Goal: Find specific page/section: Find specific page/section

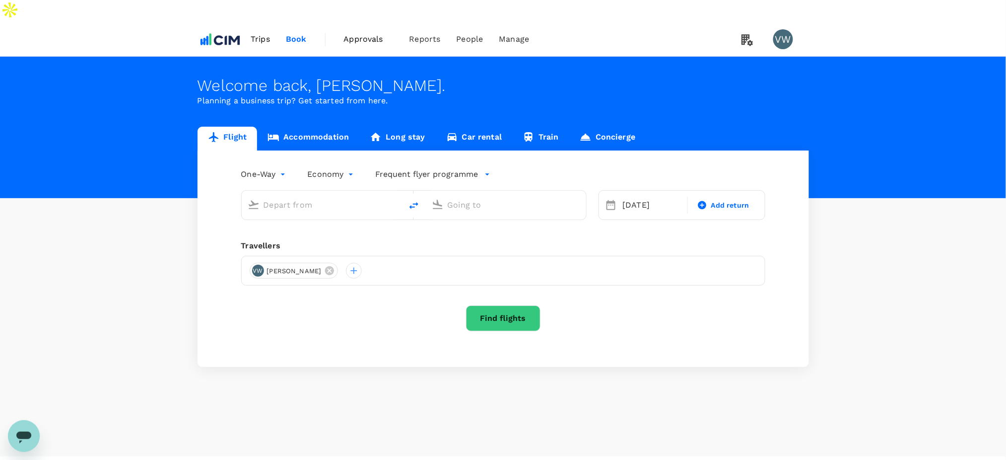
click at [263, 33] on span "Trips" at bounding box center [260, 39] width 19 height 12
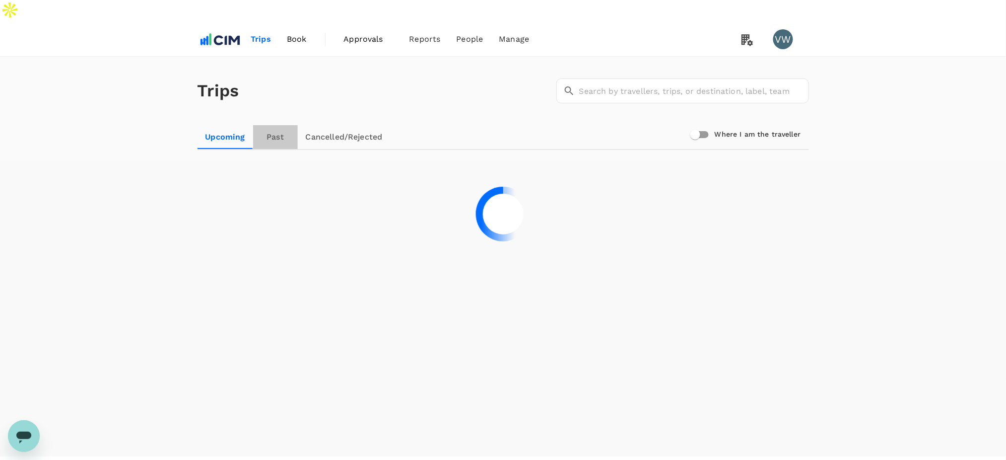
click at [281, 125] on link "Past" at bounding box center [275, 137] width 45 height 24
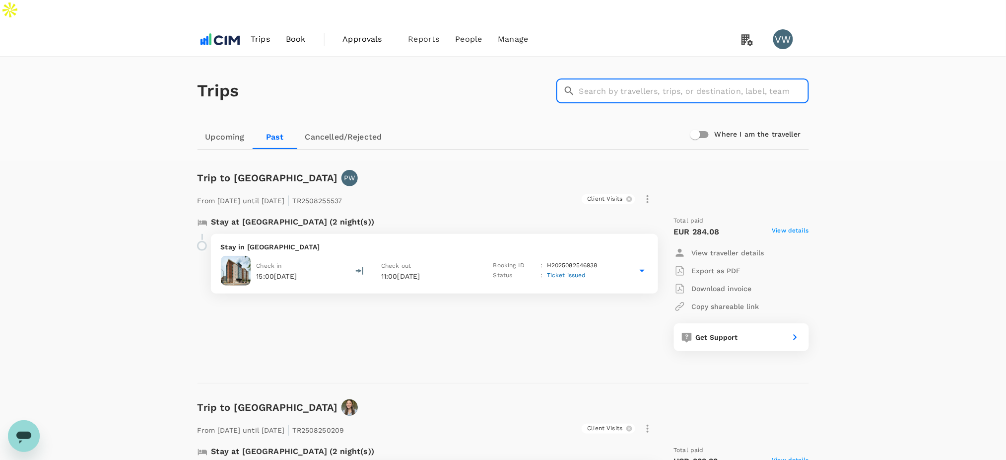
click at [725, 78] on input "text" at bounding box center [694, 90] width 230 height 25
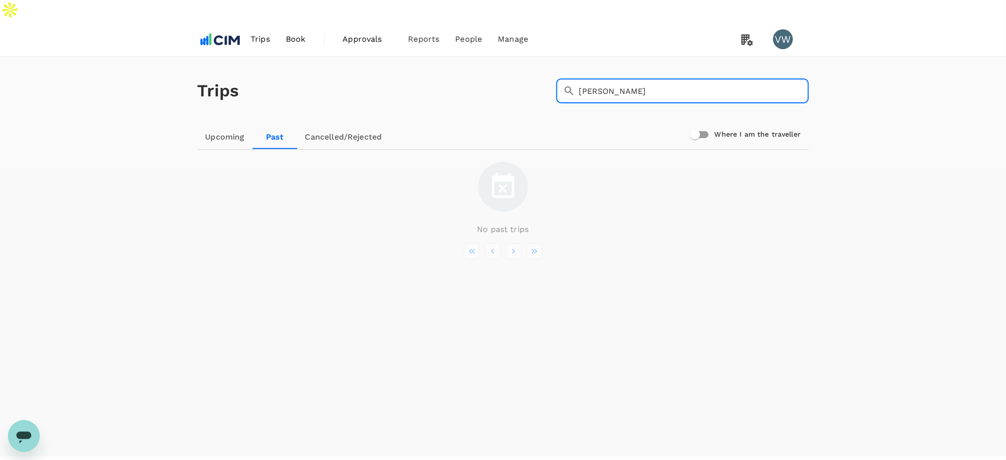
type input "[PERSON_NAME]"
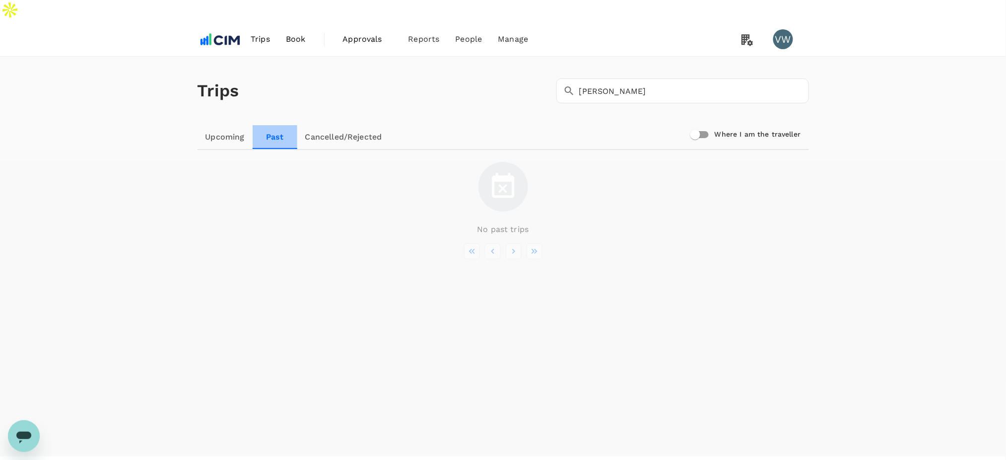
click at [266, 125] on link "Past" at bounding box center [275, 137] width 45 height 24
